Goal: Task Accomplishment & Management: Use online tool/utility

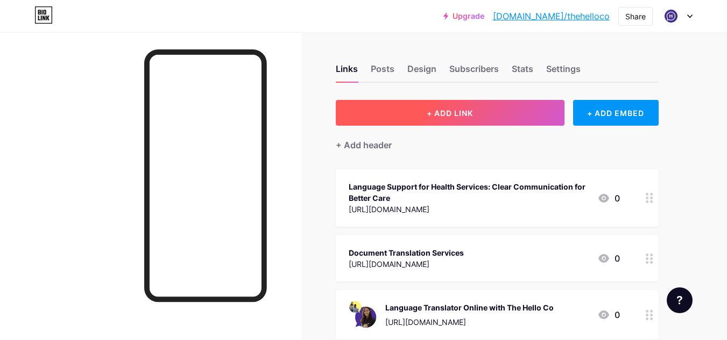
click at [503, 110] on button "+ ADD LINK" at bounding box center [450, 113] width 229 height 26
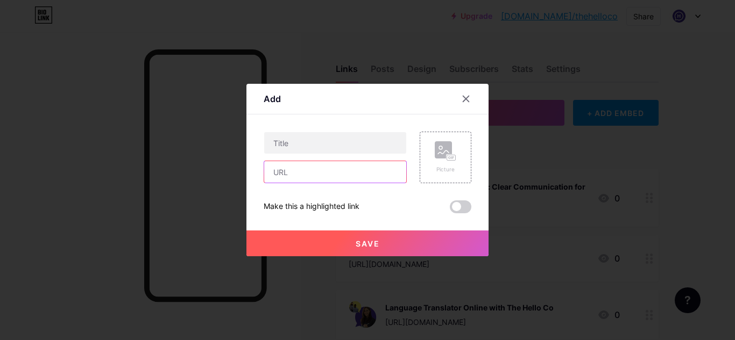
click at [304, 175] on input "text" at bounding box center [335, 172] width 142 height 22
paste input "[URL][DOMAIN_NAME]"
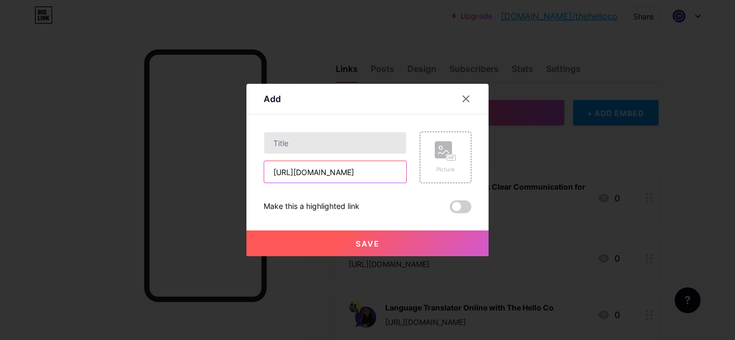
type input "[URL][DOMAIN_NAME]"
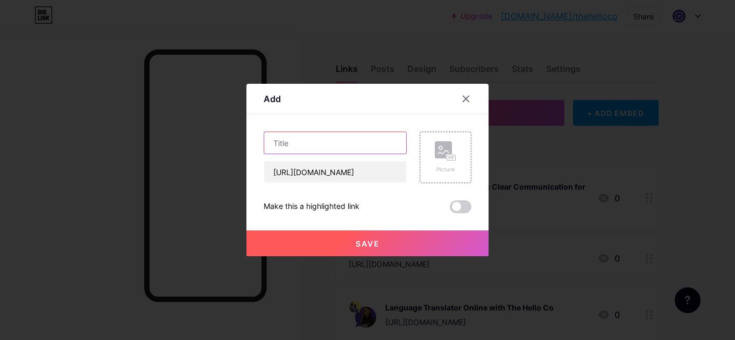
scroll to position [0, 0]
click at [321, 143] on input "text" at bounding box center [335, 143] width 142 height 22
click at [299, 146] on input "text" at bounding box center [335, 143] width 142 height 22
paste input "professional-translators-[GEOGRAPHIC_DATA]"
click at [364, 145] on input "professional-translators-[GEOGRAPHIC_DATA]" at bounding box center [335, 143] width 142 height 22
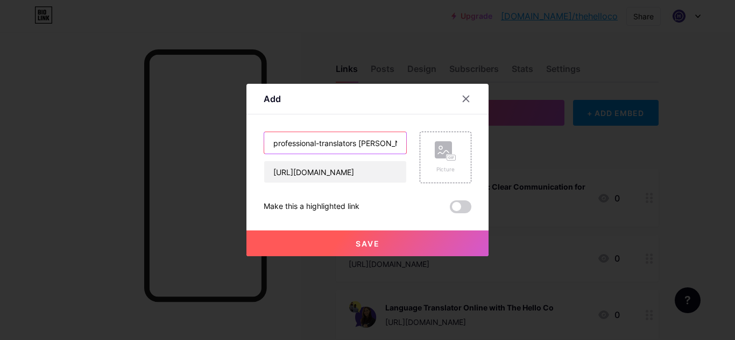
click at [321, 140] on input "professional-translators [PERSON_NAME]" at bounding box center [335, 143] width 142 height 22
click at [366, 144] on input "professional translators [PERSON_NAME]" at bounding box center [335, 143] width 142 height 22
click at [378, 146] on input "professional translators [PERSON_NAME]" at bounding box center [335, 143] width 142 height 22
click at [378, 141] on input "professional translators [PERSON_NAME]" at bounding box center [335, 143] width 142 height 22
click at [276, 143] on input "professional translators [PERSON_NAME]" at bounding box center [335, 143] width 142 height 22
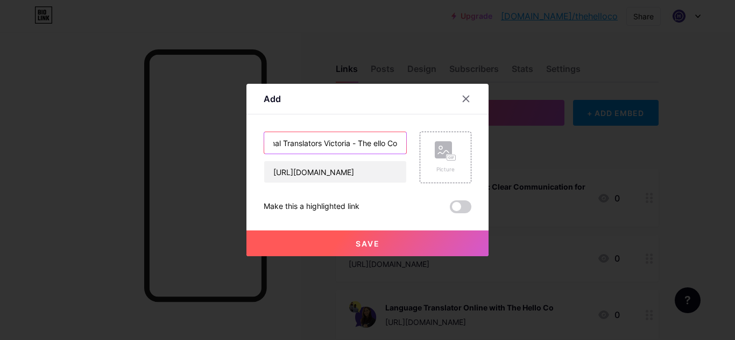
scroll to position [0, 39]
type input "Professional Translators Victoria - The Hello Co"
click at [326, 251] on button "Save" at bounding box center [367, 244] width 242 height 26
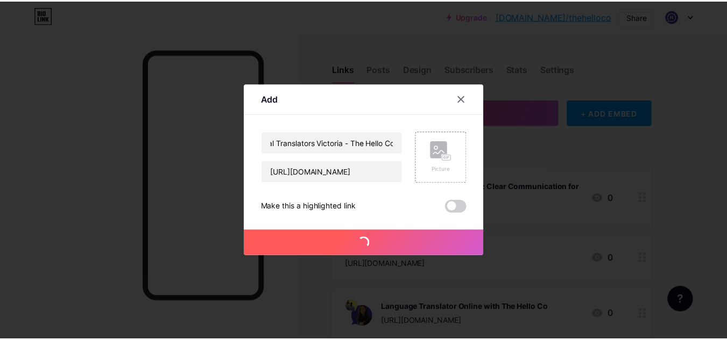
scroll to position [0, 0]
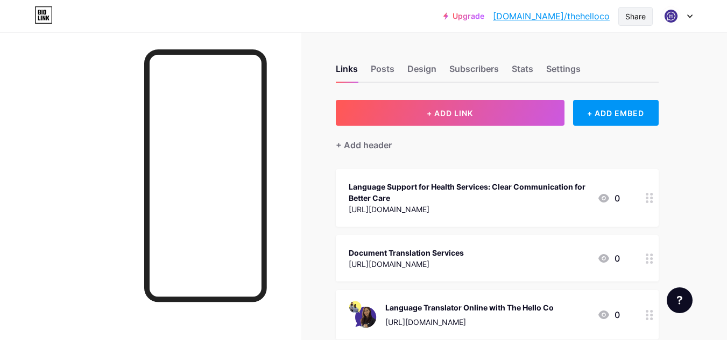
click at [630, 18] on div "Share" at bounding box center [635, 16] width 20 height 11
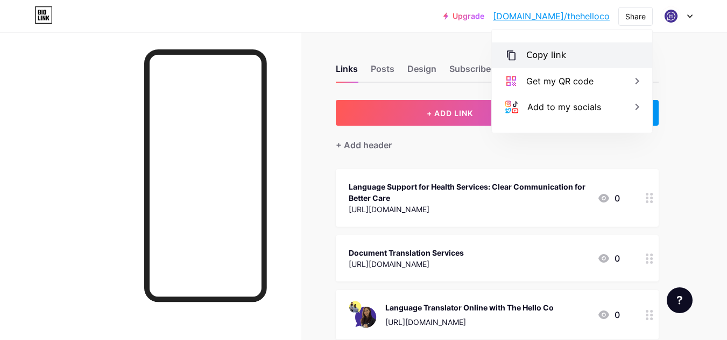
click at [560, 54] on div "Copy link" at bounding box center [546, 55] width 40 height 13
